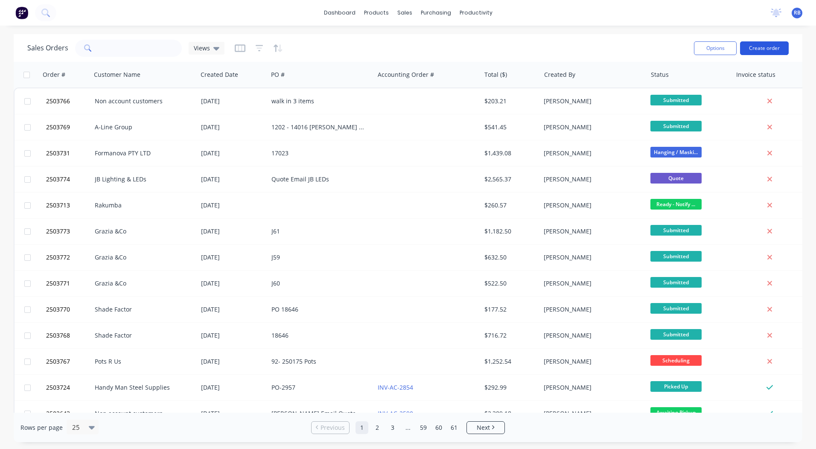
click at [758, 41] on button "Create order" at bounding box center [764, 48] width 49 height 14
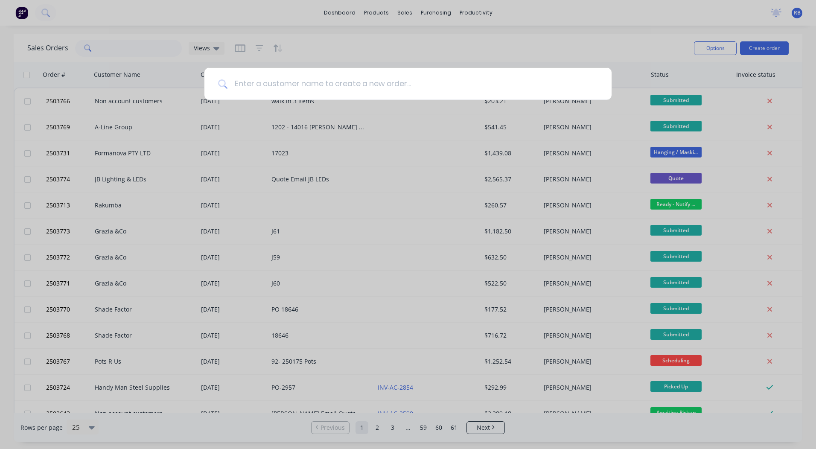
click at [317, 83] on input at bounding box center [413, 84] width 371 height 32
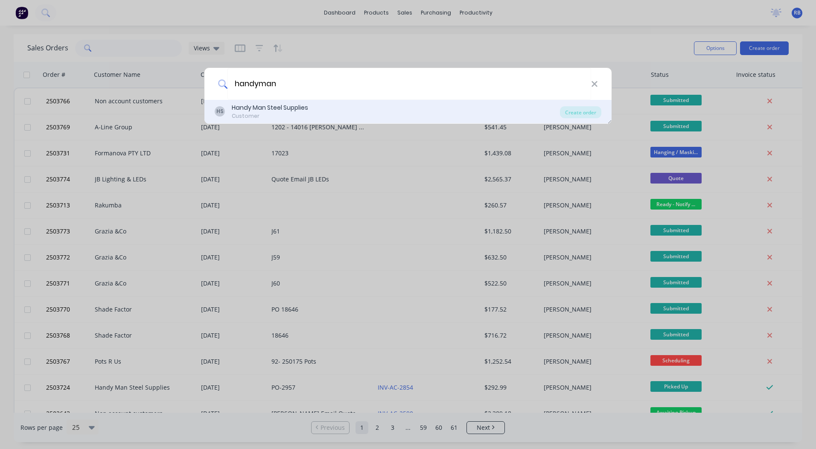
type input "handyman"
click at [279, 109] on div "Handy Man Steel Supplies" at bounding box center [270, 107] width 76 height 9
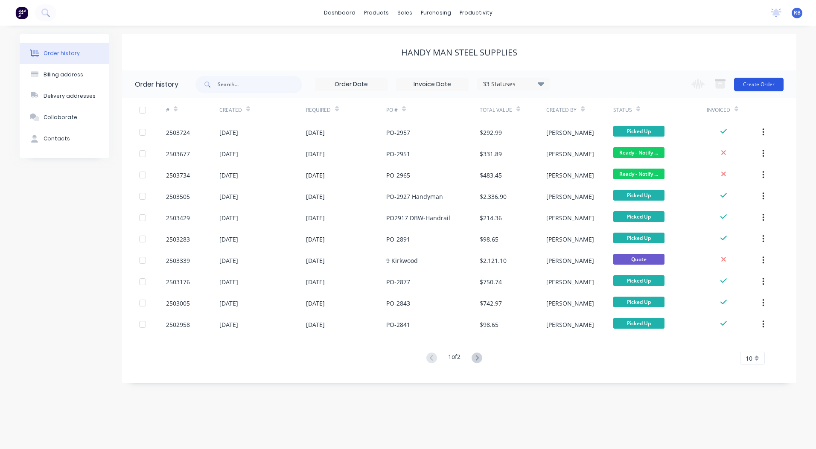
click at [766, 81] on button "Create Order" at bounding box center [759, 85] width 50 height 14
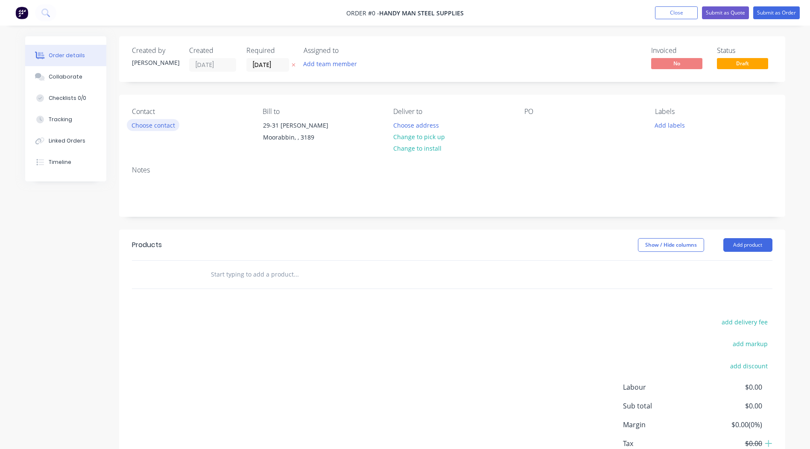
click at [150, 121] on button "Choose contact" at bounding box center [153, 125] width 53 height 12
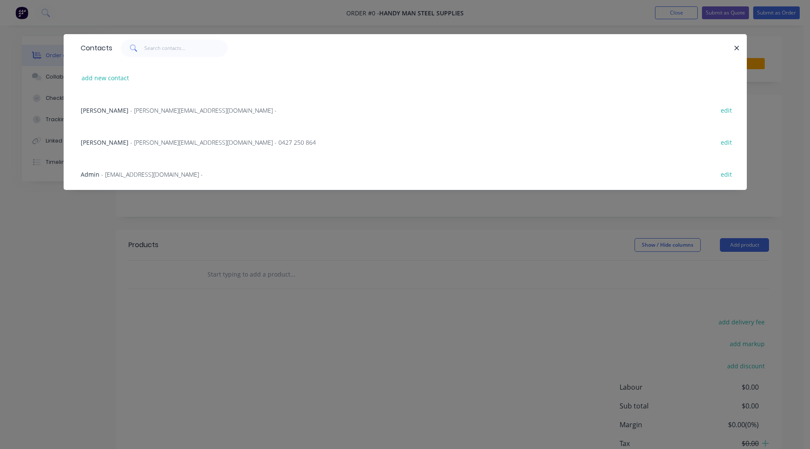
click at [130, 141] on span "- [PERSON_NAME][EMAIL_ADDRESS][DOMAIN_NAME] - 0427 250 864" at bounding box center [223, 142] width 186 height 8
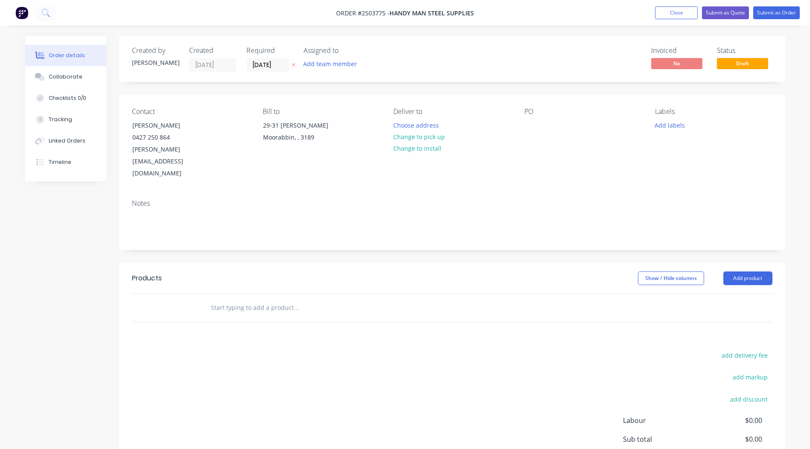
drag, startPoint x: 415, startPoint y: 136, endPoint x: 581, endPoint y: 123, distance: 166.7
click at [414, 136] on button "Change to pick up" at bounding box center [419, 137] width 61 height 12
drag, startPoint x: 526, startPoint y: 123, endPoint x: 543, endPoint y: 130, distance: 18.8
click at [525, 123] on div at bounding box center [531, 125] width 14 height 12
click at [673, 126] on button "Add labels" at bounding box center [669, 125] width 39 height 12
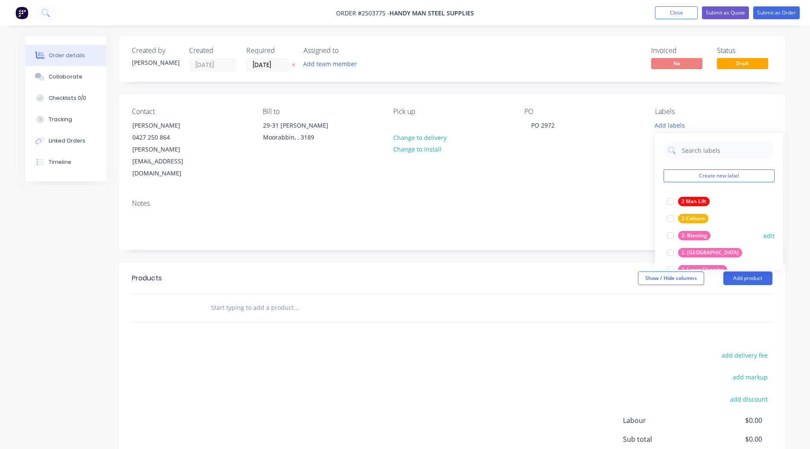
click at [668, 236] on div at bounding box center [670, 235] width 17 height 17
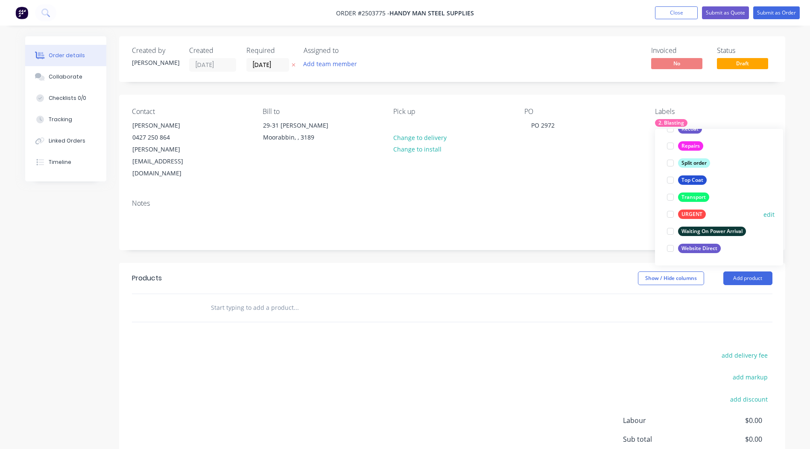
scroll to position [67, 0]
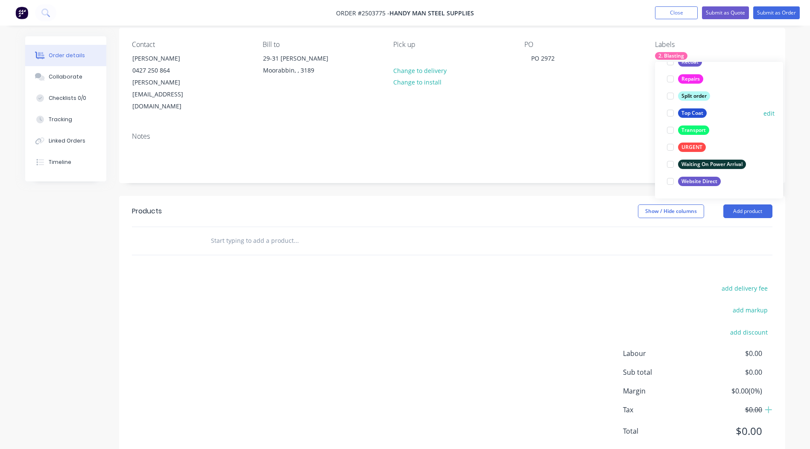
click at [670, 113] on div at bounding box center [670, 113] width 17 height 17
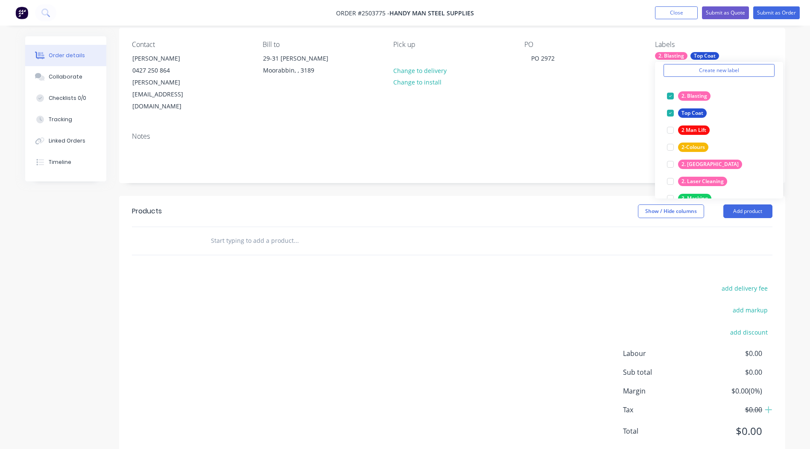
click at [485, 296] on div "add delivery fee add markup add discount Labour $0.00 Sub total $0.00 Margin $0…" at bounding box center [452, 365] width 641 height 165
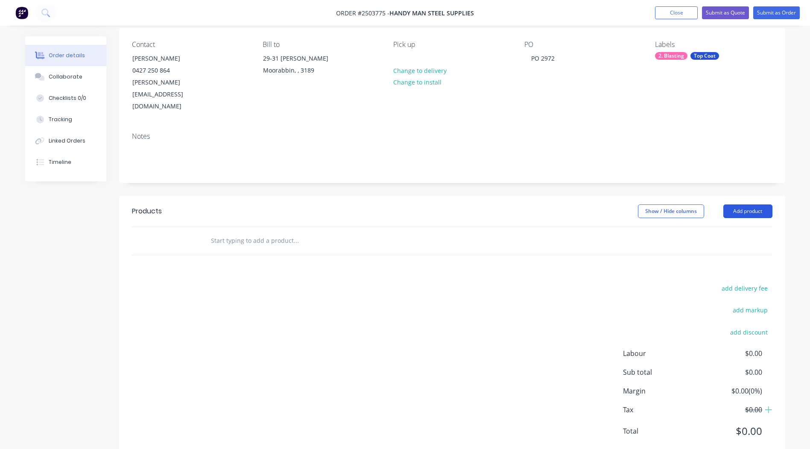
click at [746, 205] on button "Add product" at bounding box center [747, 212] width 49 height 14
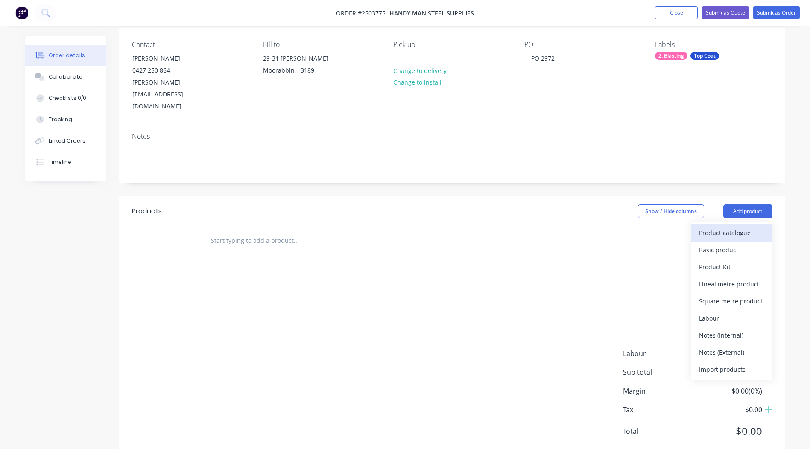
click at [708, 227] on div "Product catalogue" at bounding box center [732, 233] width 66 height 12
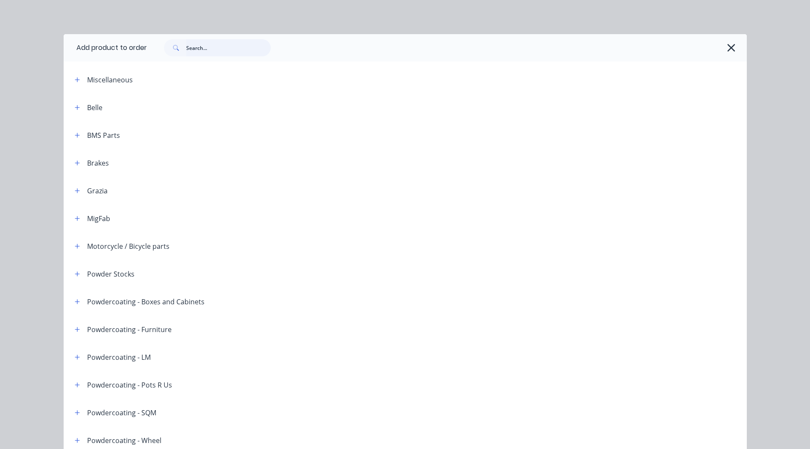
click at [196, 43] on input "text" at bounding box center [228, 47] width 85 height 17
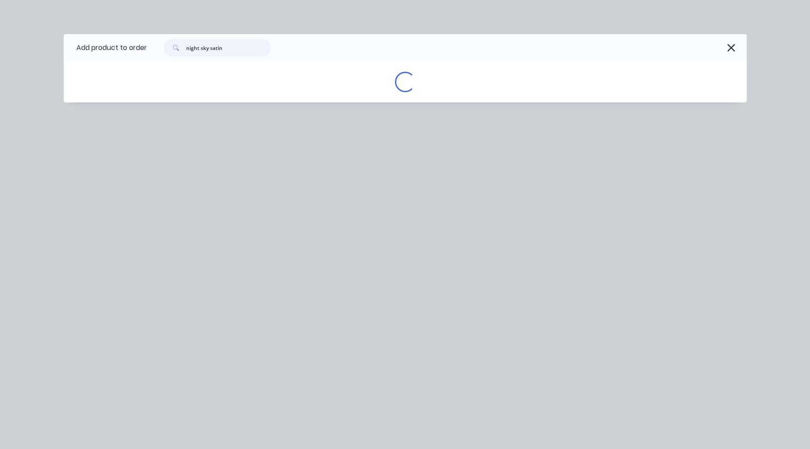
type input "night sky satin"
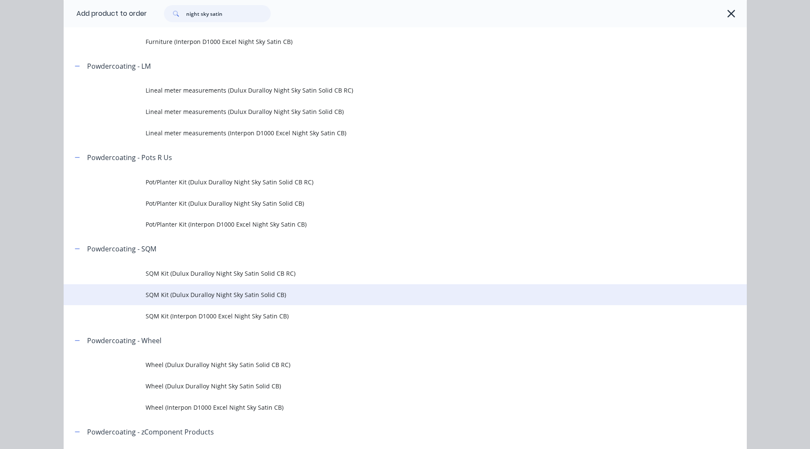
scroll to position [299, 0]
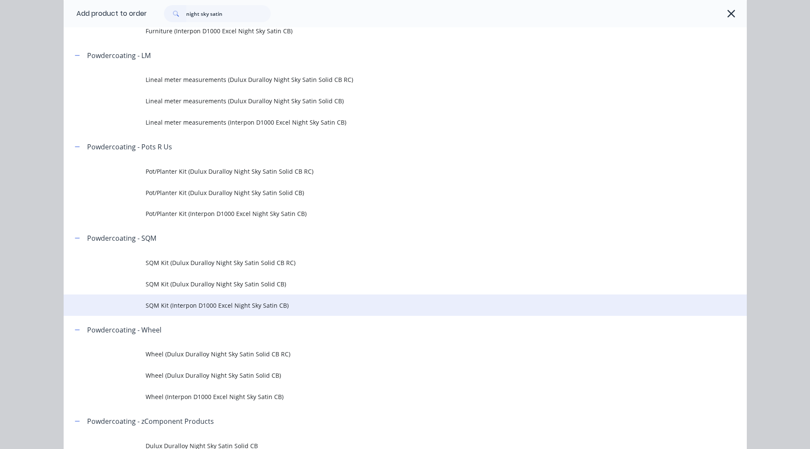
click at [191, 303] on span "SQM Kit (Interpon D1000 Excel Night Sky Satin CB)" at bounding box center [386, 305] width 481 height 9
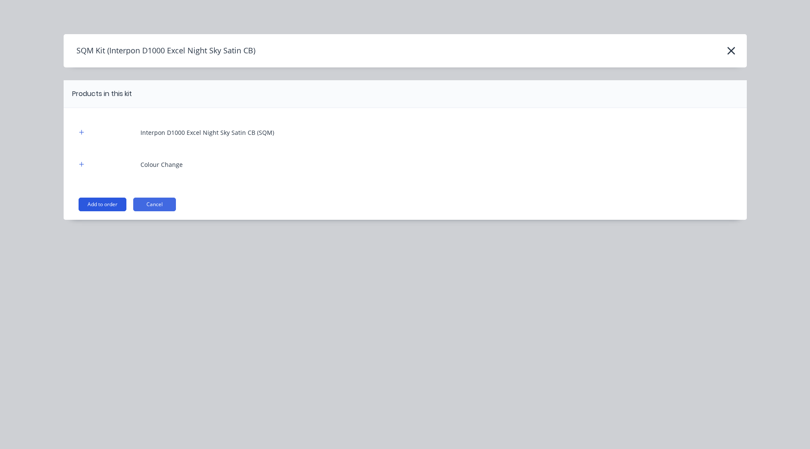
click at [95, 200] on button "Add to order" at bounding box center [103, 205] width 48 height 14
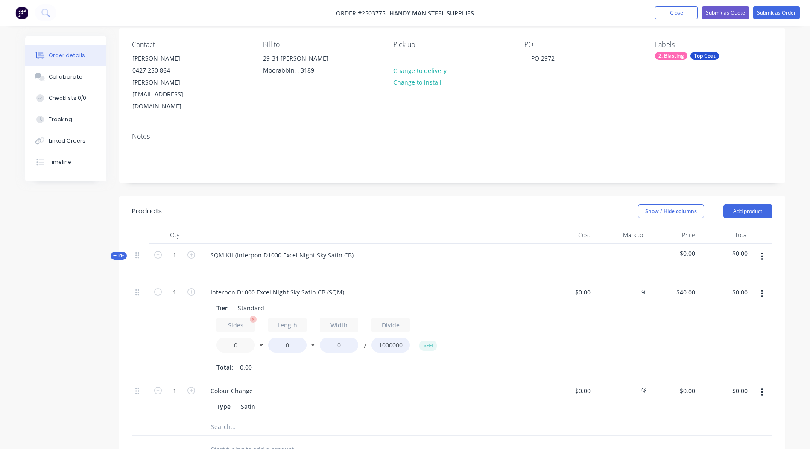
click at [235, 338] on input "0" at bounding box center [236, 345] width 38 height 15
type input "1.6"
click at [289, 338] on input "0" at bounding box center [287, 345] width 38 height 15
